Goal: Task Accomplishment & Management: Complete application form

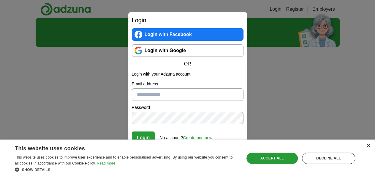
click at [369, 145] on div "×" at bounding box center [368, 146] width 4 height 4
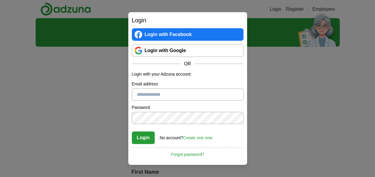
click at [181, 95] on input "Email address" at bounding box center [188, 94] width 112 height 12
type input "**********"
click at [189, 137] on link "Create one now" at bounding box center [197, 137] width 29 height 5
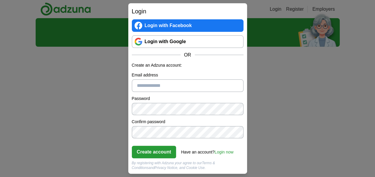
click at [157, 87] on input "Email address" at bounding box center [188, 85] width 112 height 12
type input "**********"
click button "Create account" at bounding box center [154, 152] width 45 height 12
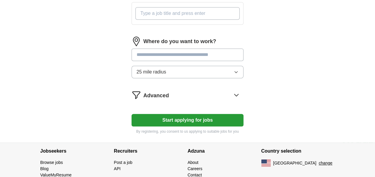
scroll to position [264, 0]
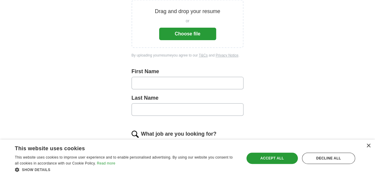
scroll to position [78, 0]
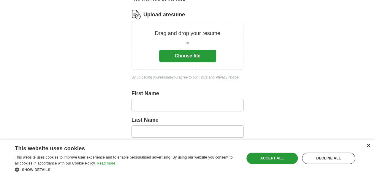
click at [369, 147] on div "×" at bounding box center [368, 146] width 4 height 4
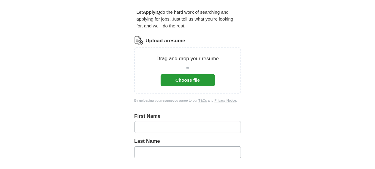
scroll to position [17, 0]
